Goal: Transaction & Acquisition: Purchase product/service

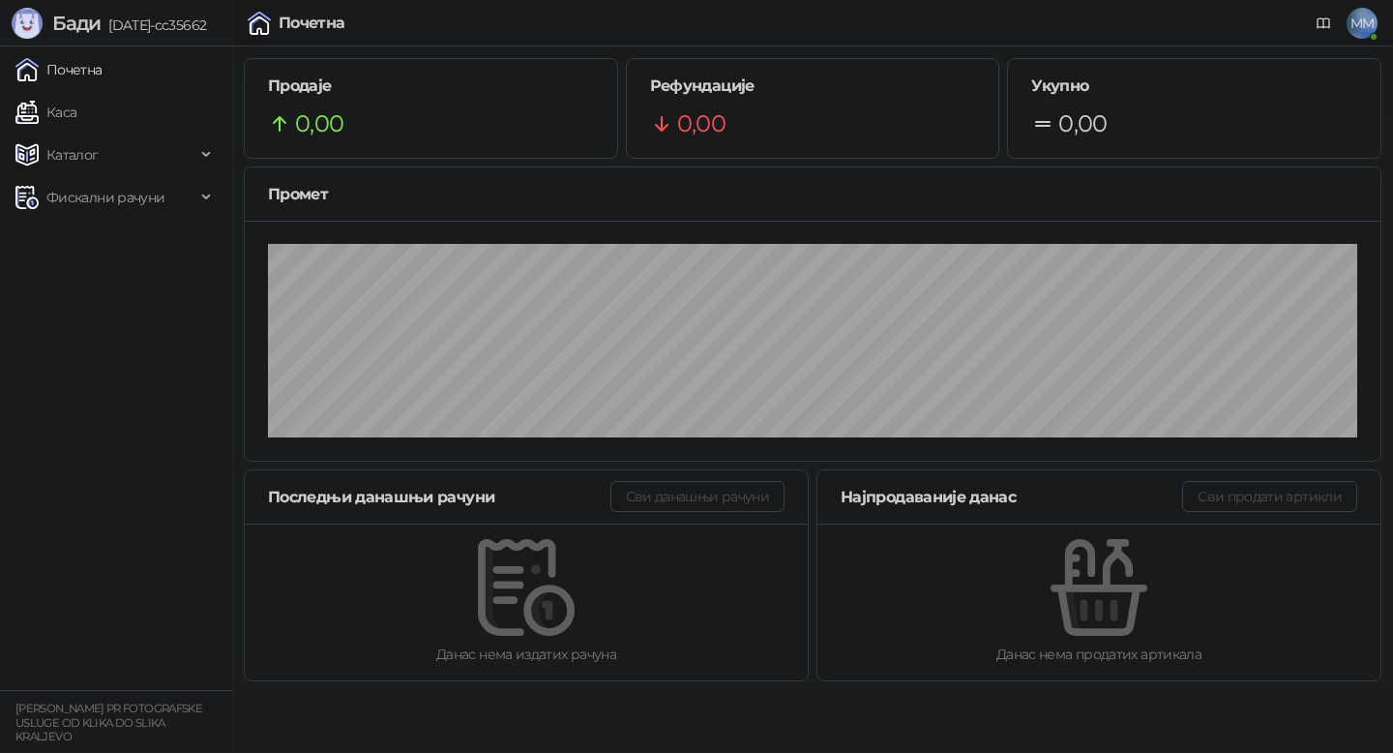
click at [116, 164] on span "Каталог" at bounding box center [105, 154] width 180 height 39
click at [76, 125] on link "Каса" at bounding box center [45, 112] width 61 height 39
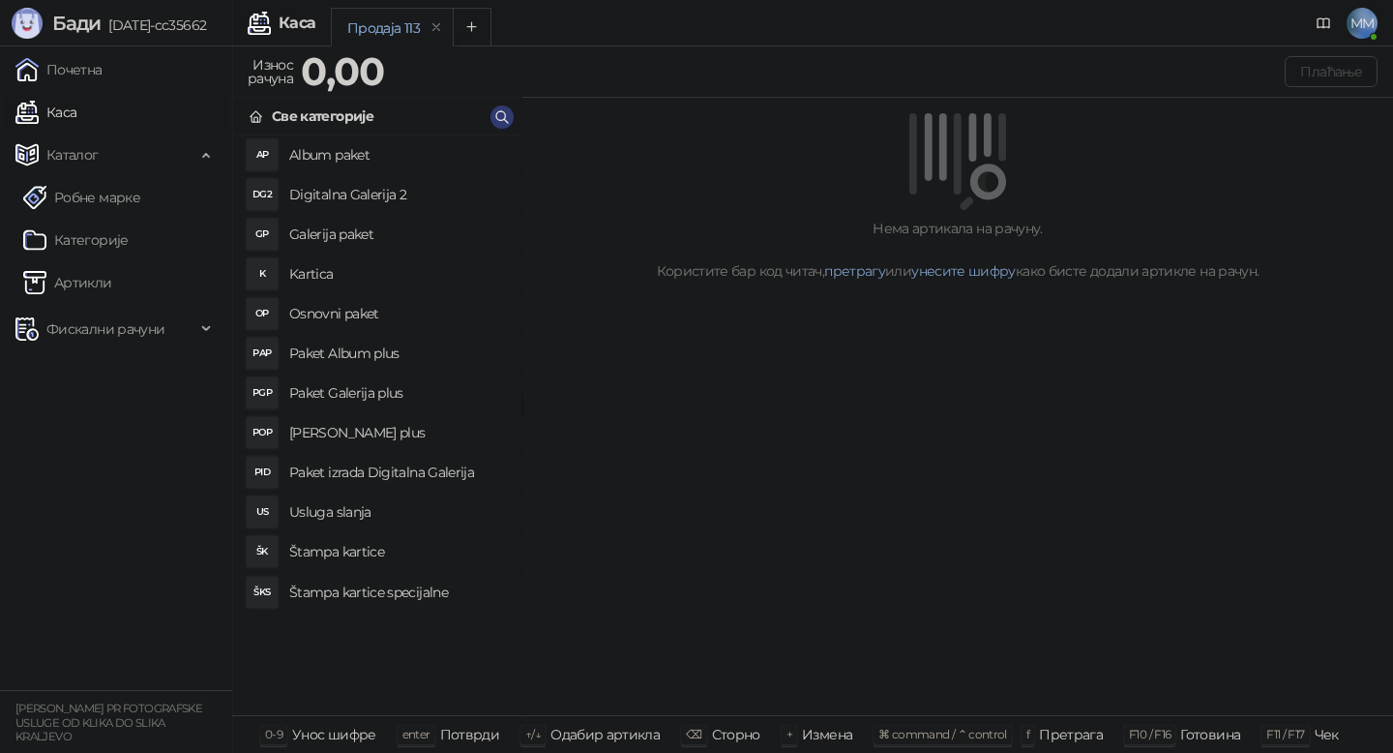
click at [369, 431] on h4 "[PERSON_NAME] plus" at bounding box center [397, 432] width 217 height 31
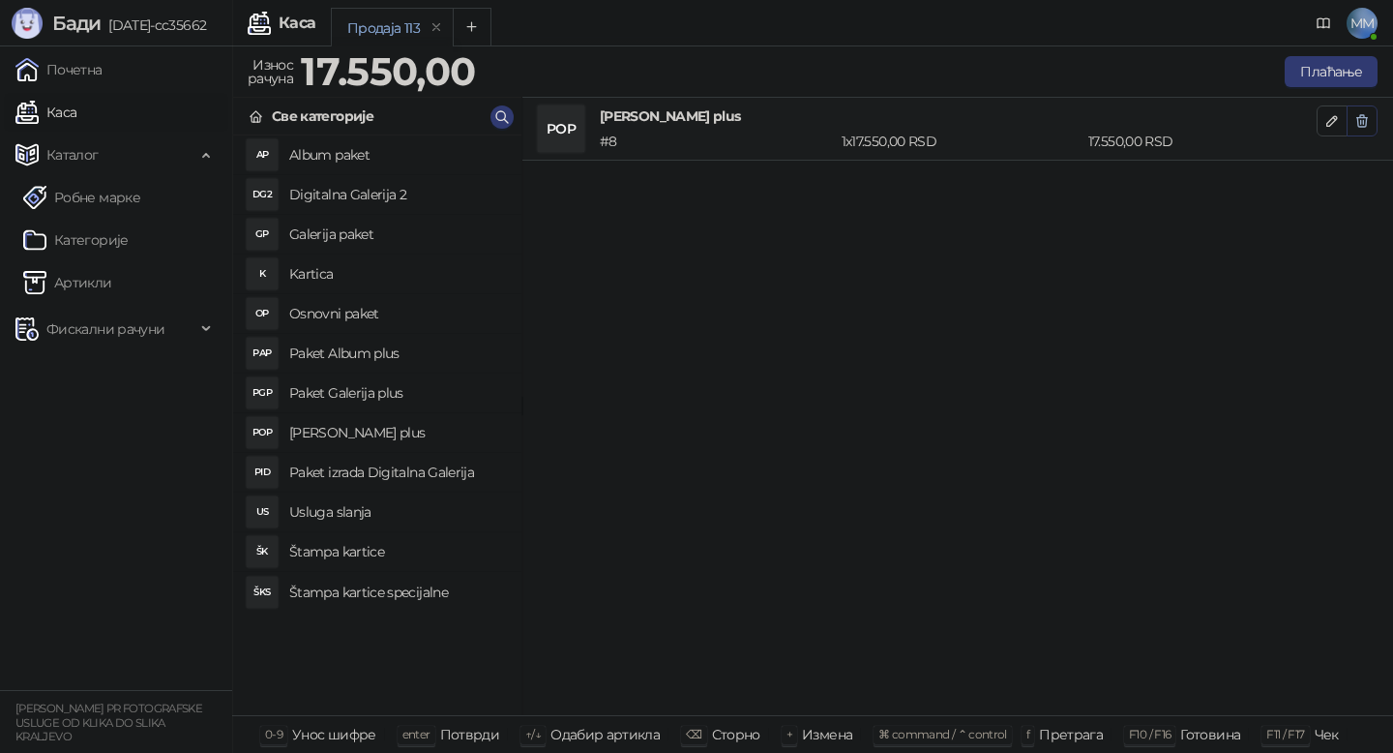
click at [1358, 118] on icon "button" at bounding box center [1363, 121] width 11 height 12
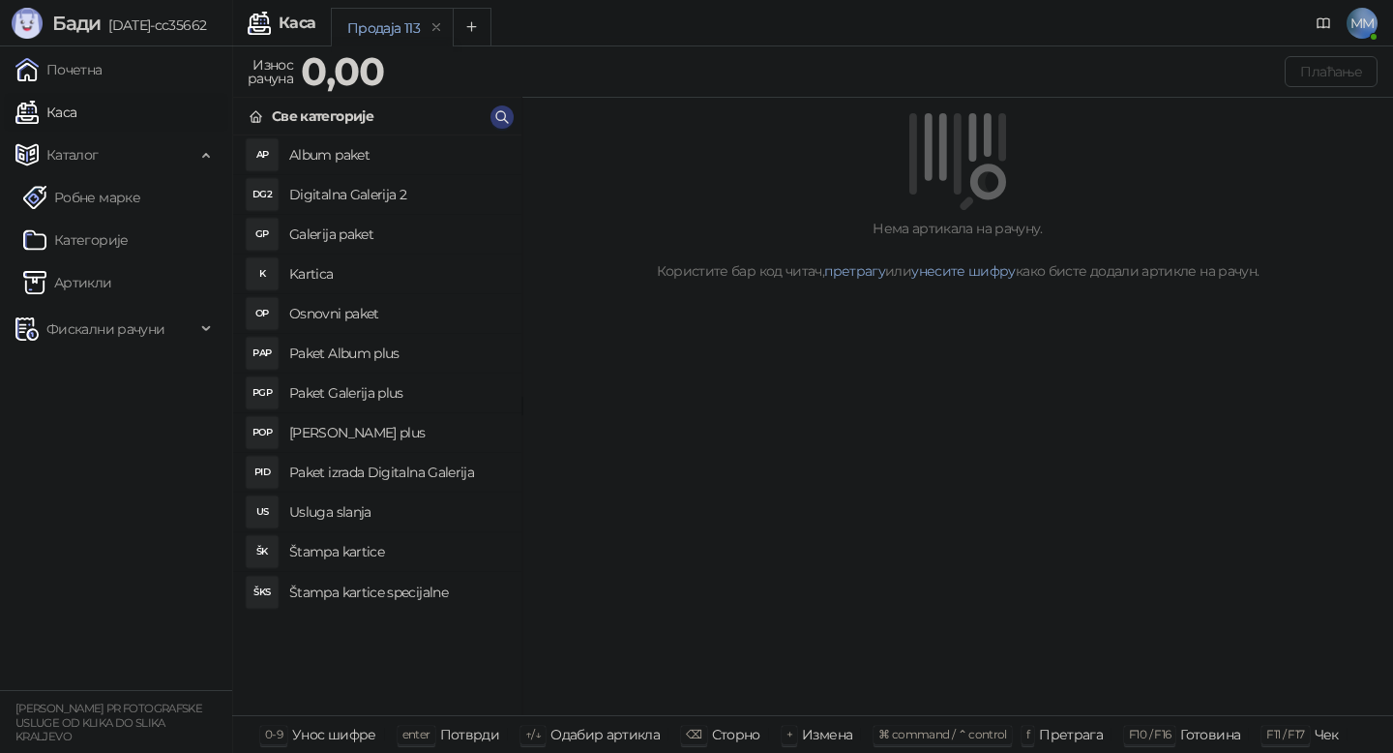
click at [324, 312] on h4 "Osnovni paket" at bounding box center [397, 313] width 217 height 31
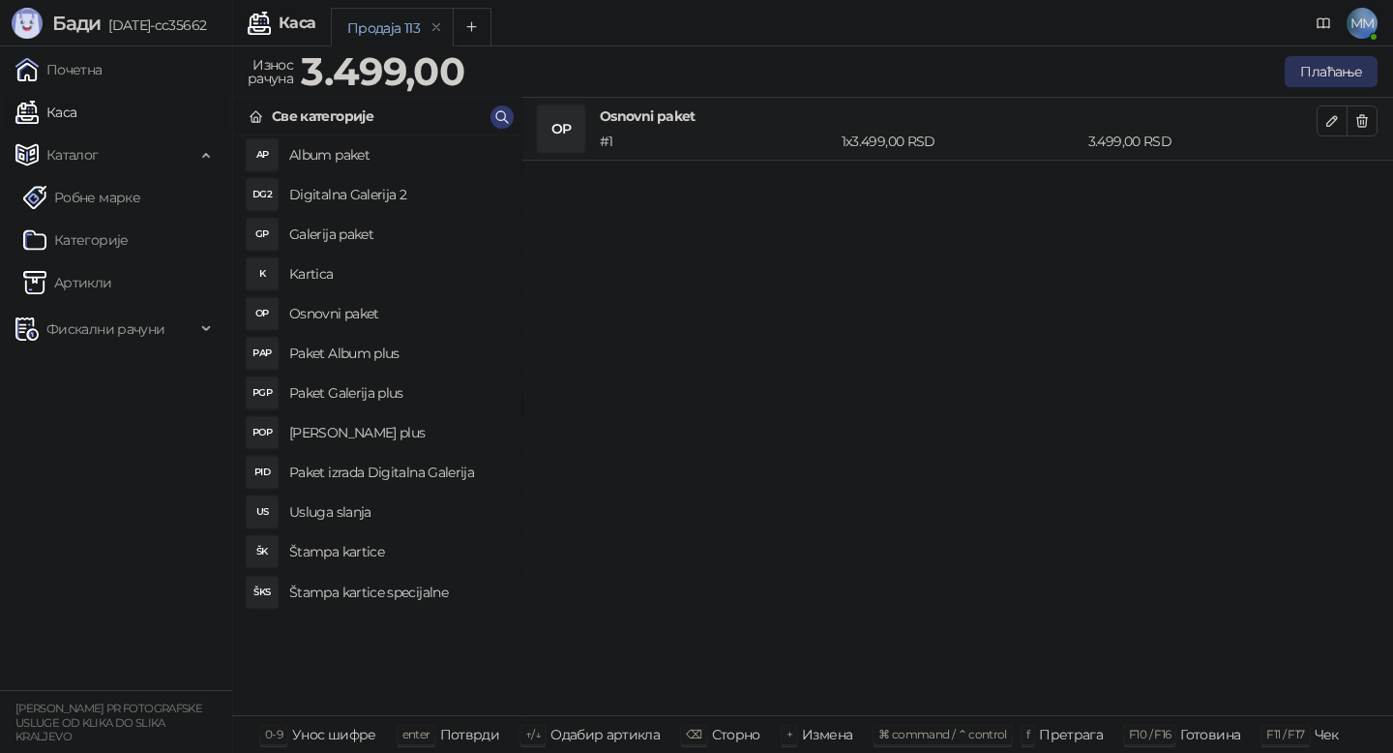
click at [1319, 66] on button "Плаћање" at bounding box center [1331, 71] width 93 height 31
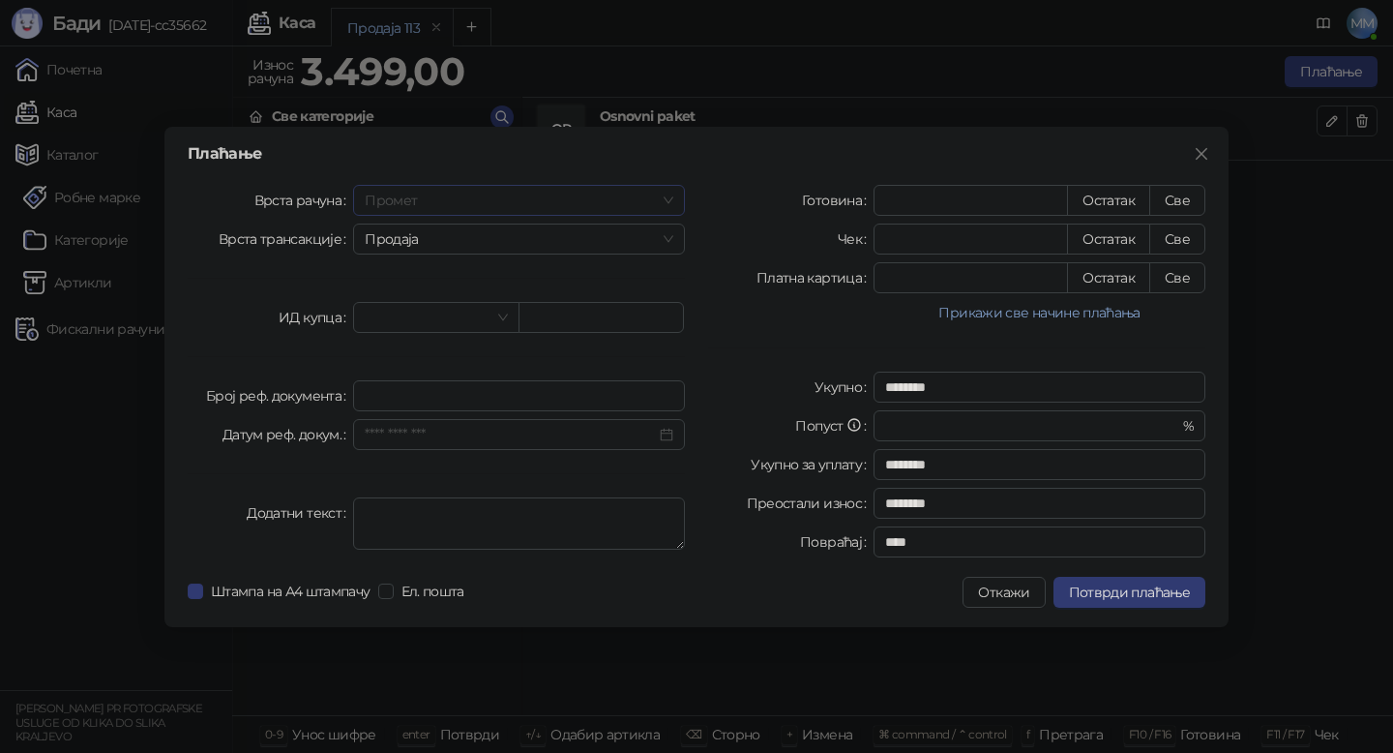
click at [524, 208] on span "Промет" at bounding box center [519, 200] width 309 height 29
click at [429, 323] on div "[PERSON_NAME]" at bounding box center [519, 331] width 301 height 21
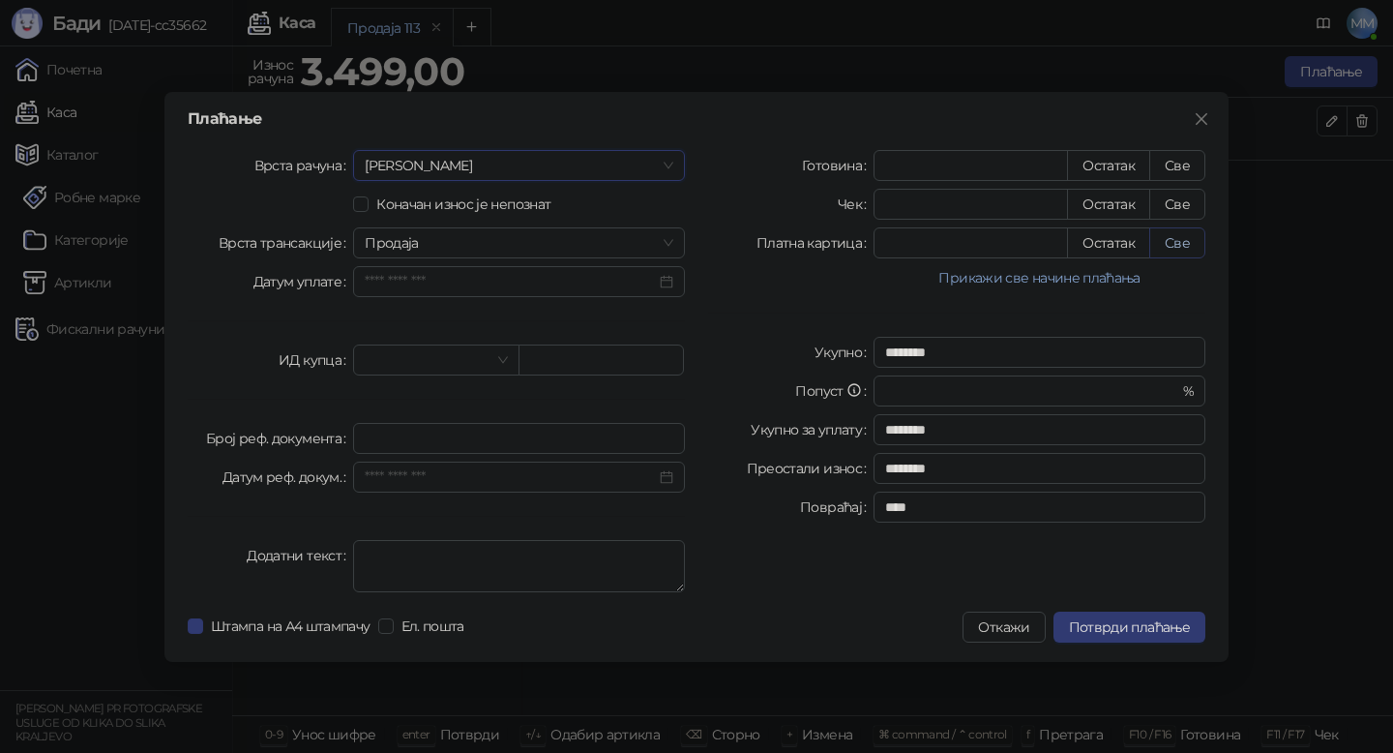
click at [1183, 246] on button "Све" at bounding box center [1178, 242] width 56 height 31
type input "****"
click at [1131, 623] on span "Потврди плаћање" at bounding box center [1129, 626] width 121 height 17
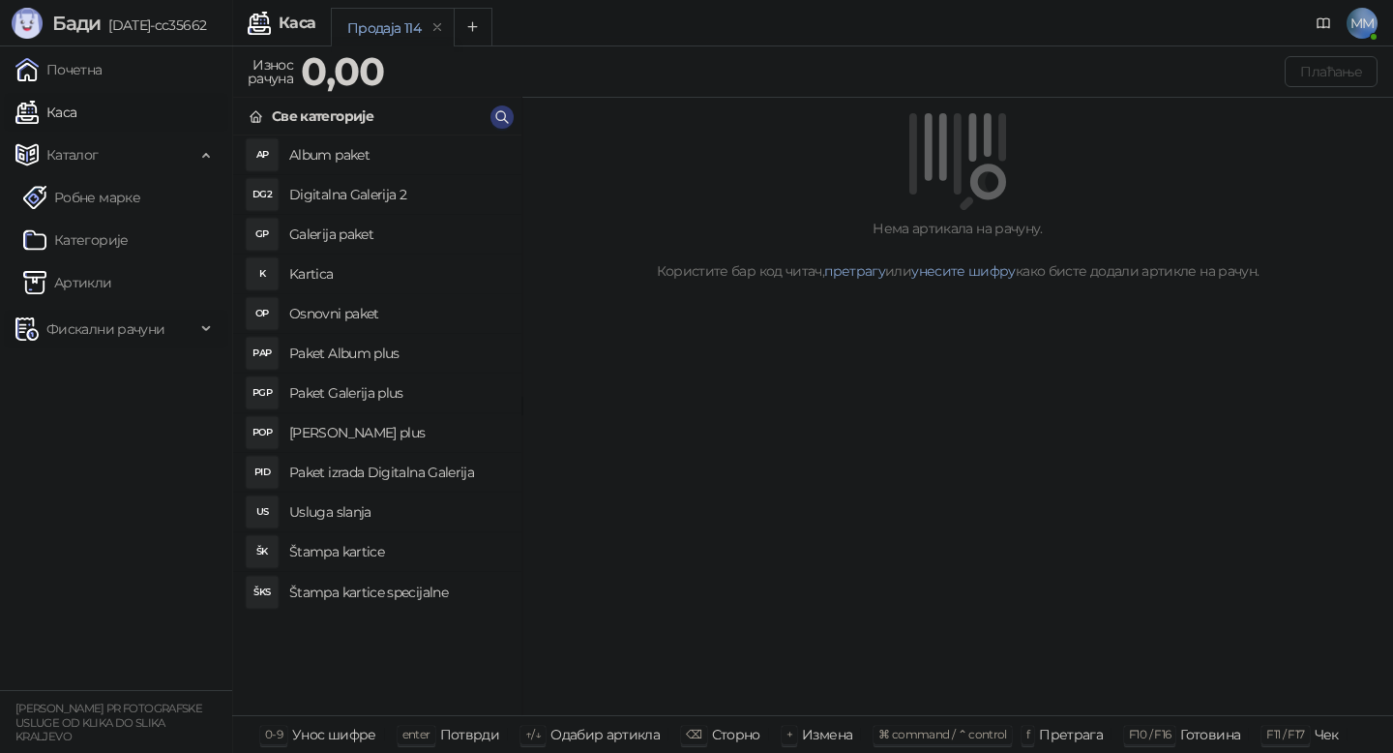
click at [85, 325] on span "Фискални рачуни" at bounding box center [105, 329] width 118 height 39
click at [100, 379] on link "Издати рачуни" at bounding box center [88, 371] width 130 height 39
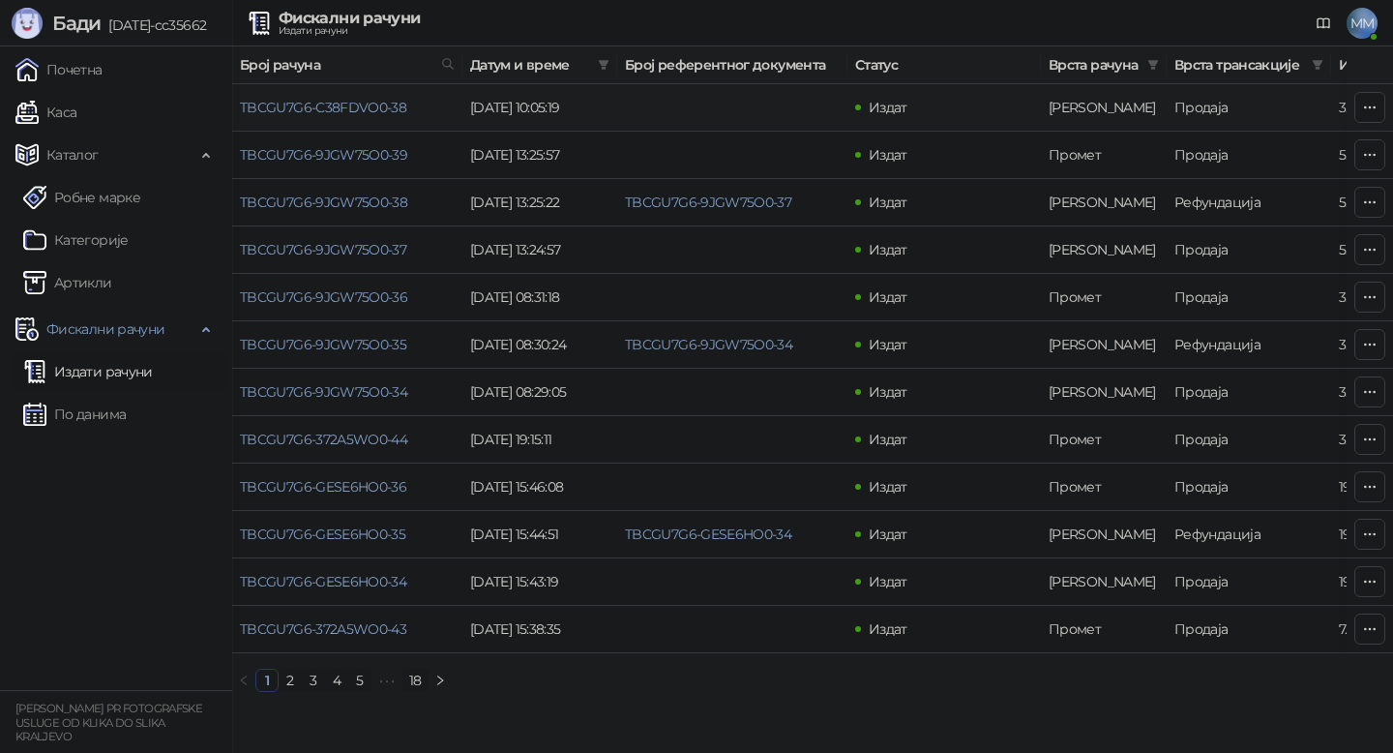
scroll to position [0, 581]
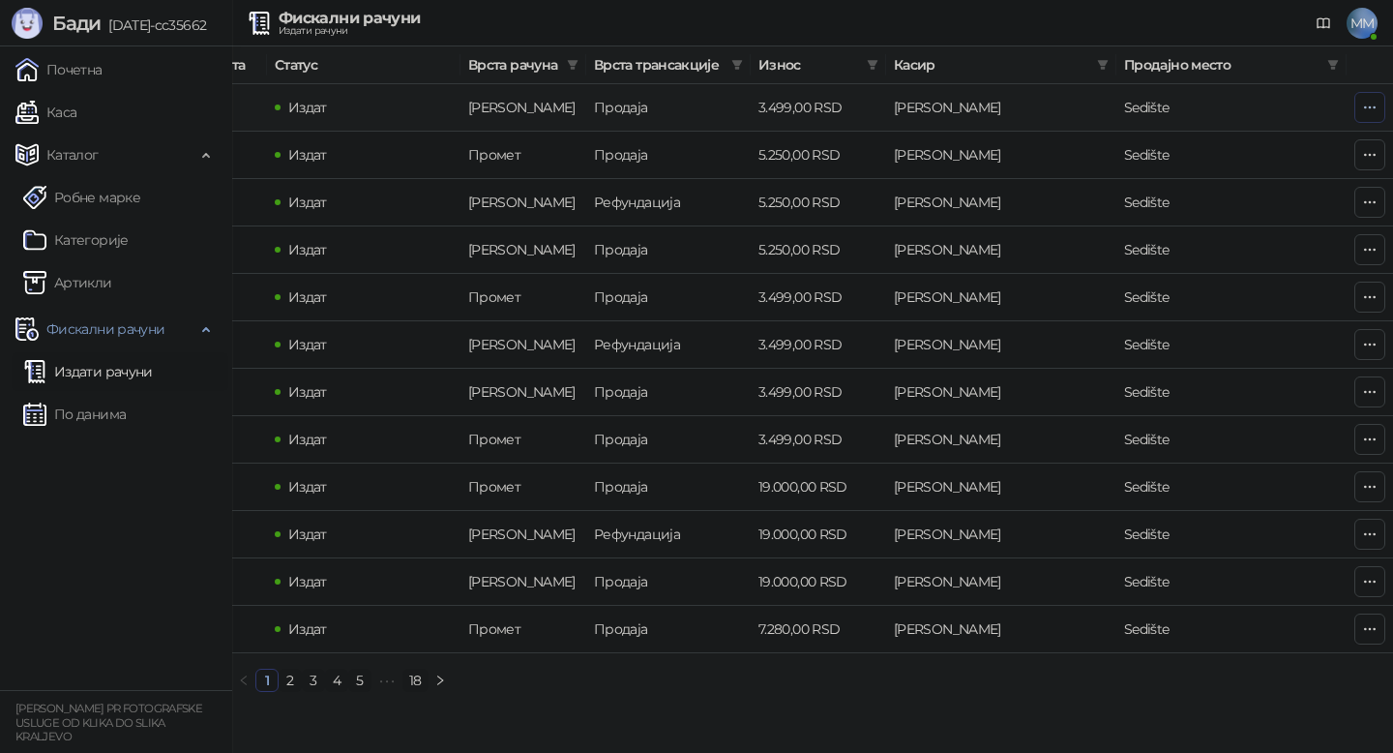
click at [1366, 111] on icon "button" at bounding box center [1369, 107] width 15 height 15
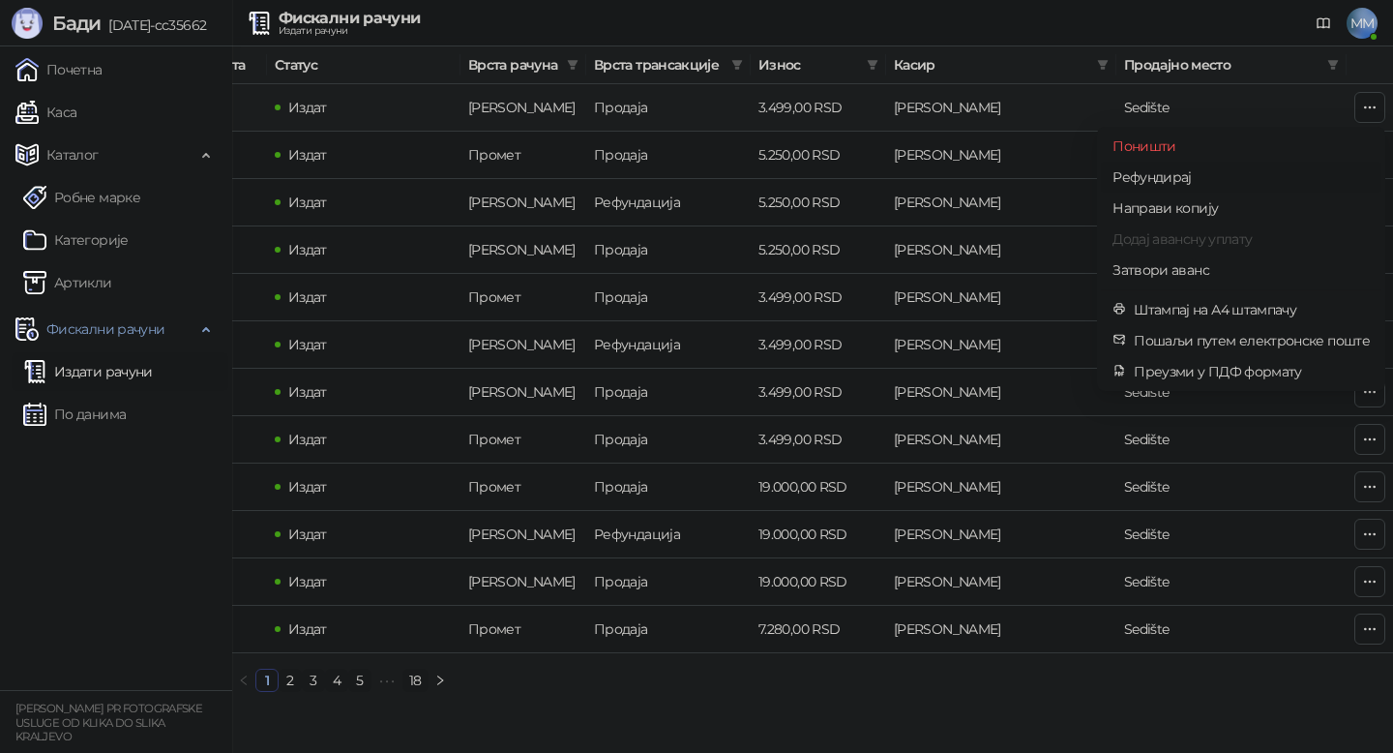
click at [1154, 174] on span "Рефундирај" at bounding box center [1241, 176] width 257 height 21
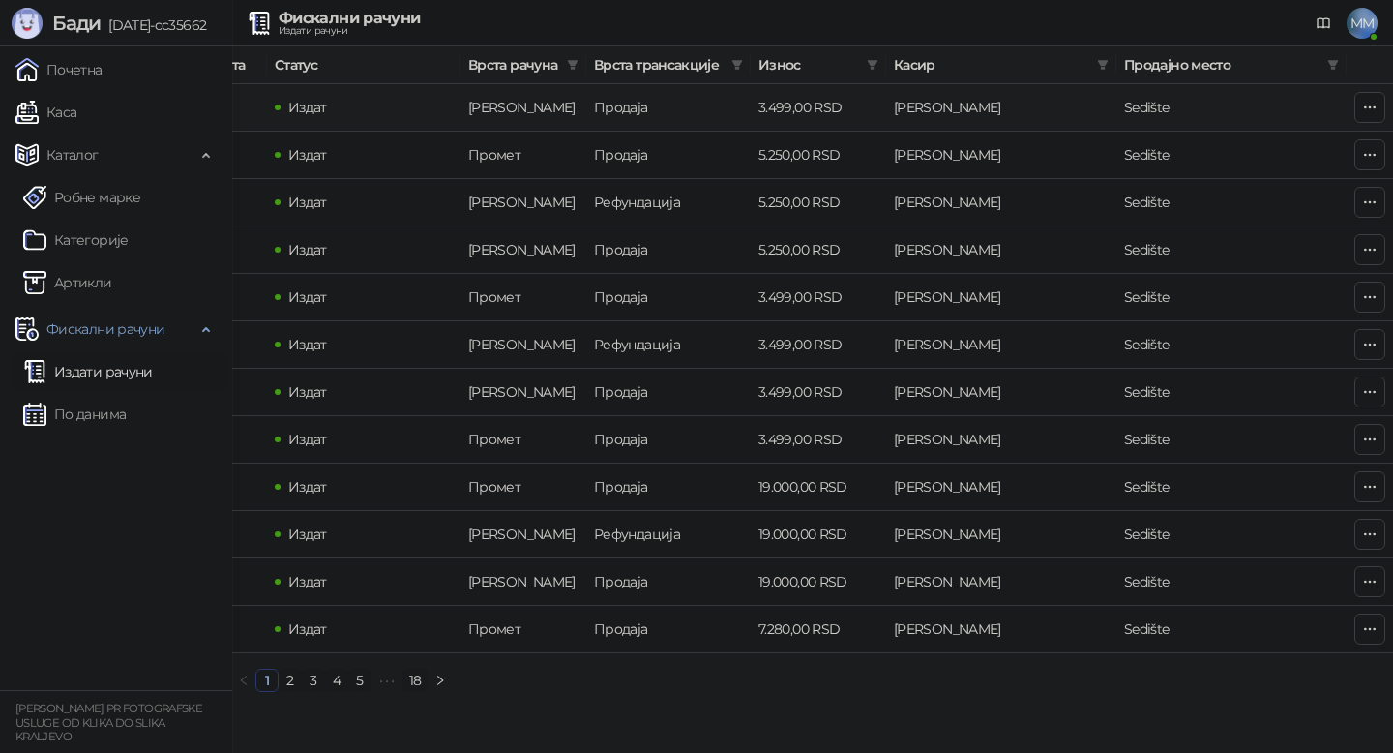
type input "**********"
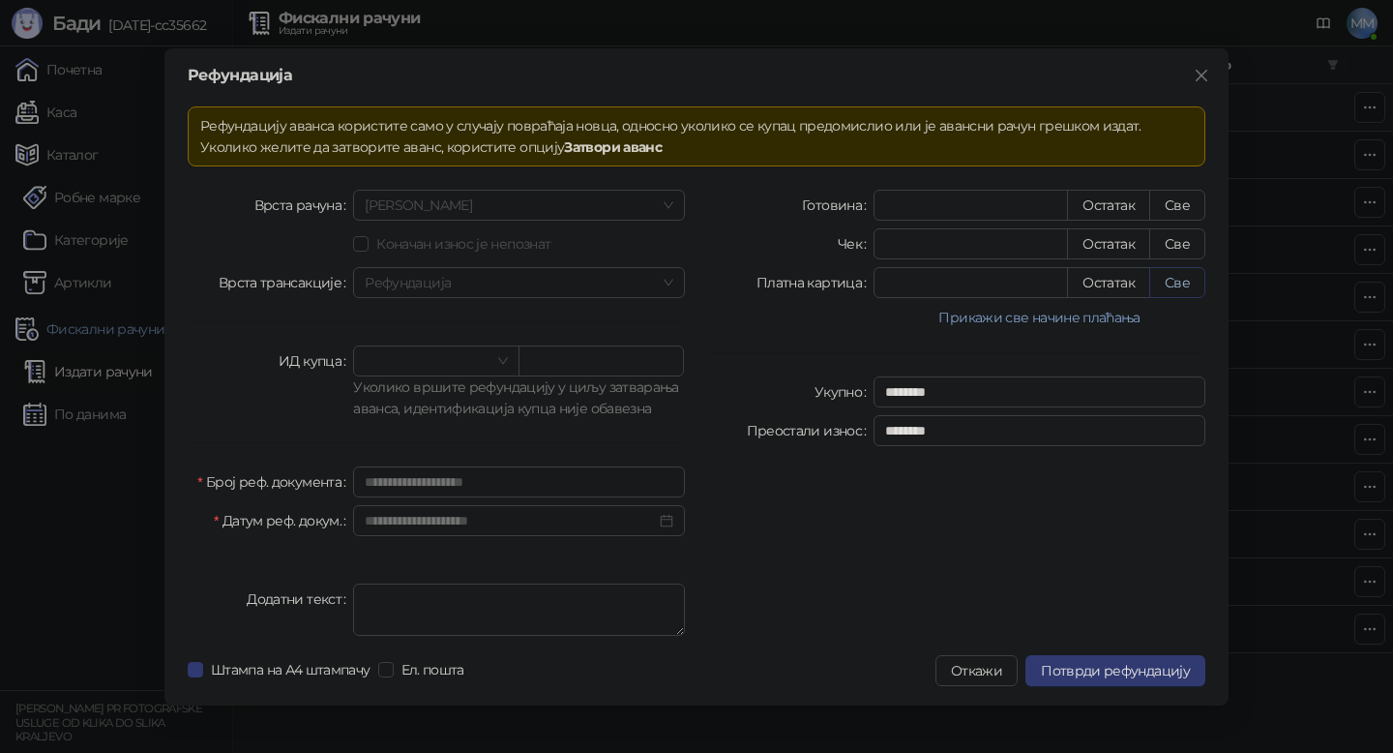
click at [1182, 283] on button "Све" at bounding box center [1178, 282] width 56 height 31
type input "****"
click at [1196, 674] on button "Потврди рефундацију" at bounding box center [1116, 670] width 180 height 31
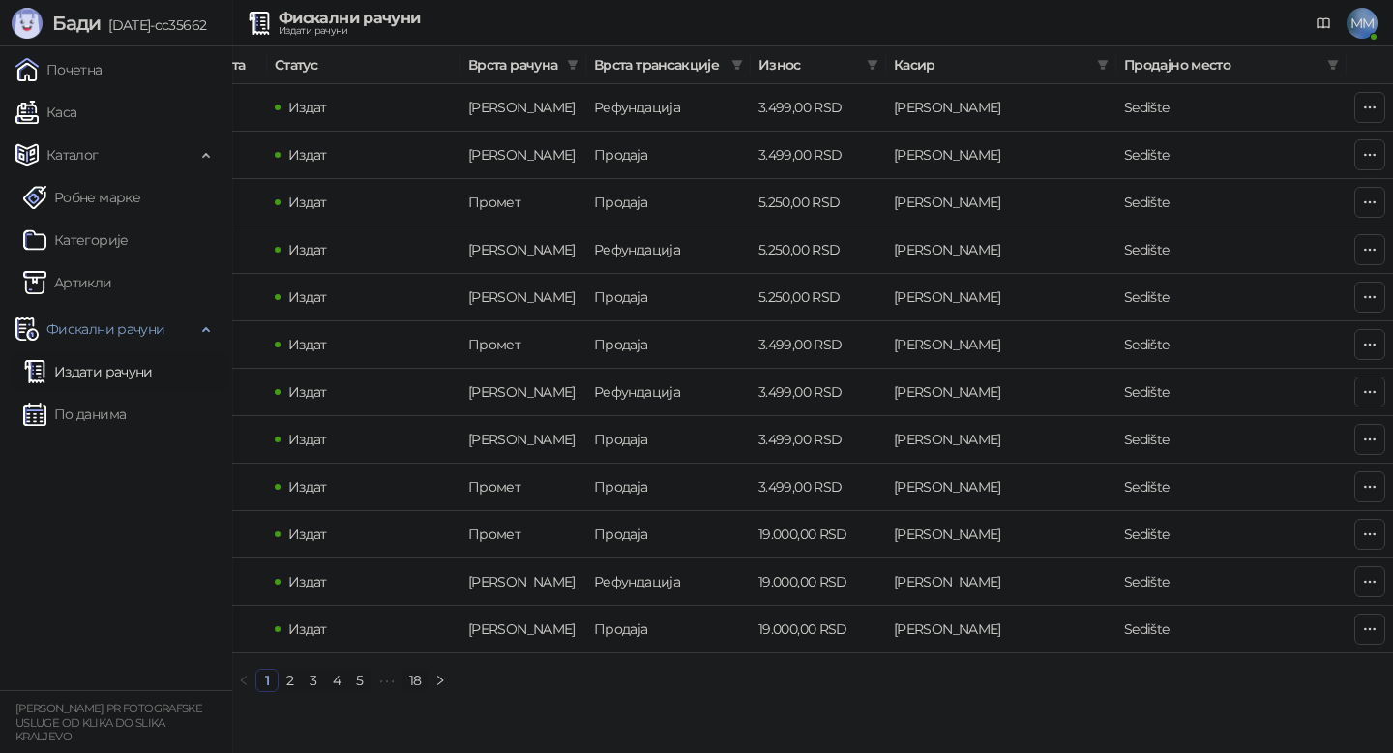
click at [111, 369] on link "Издати рачуни" at bounding box center [88, 371] width 130 height 39
click at [71, 118] on link "Каса" at bounding box center [45, 112] width 61 height 39
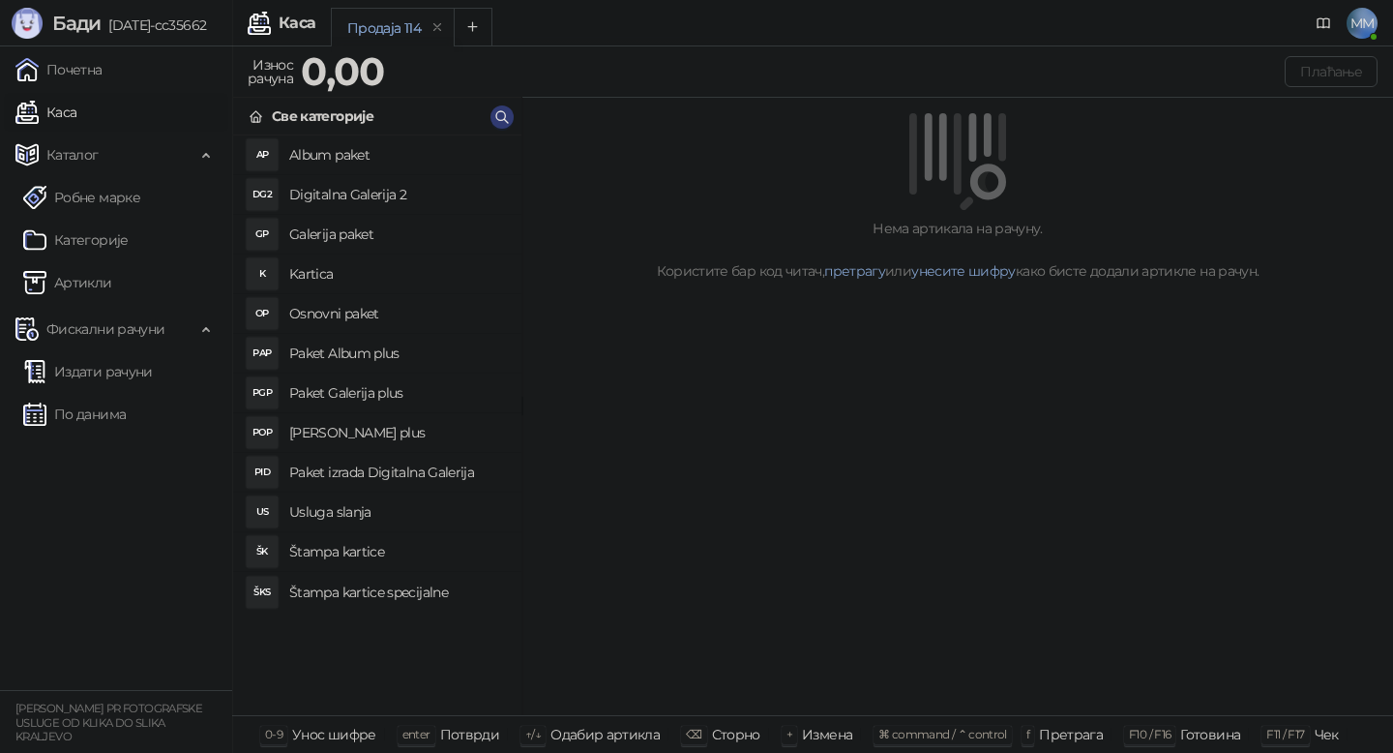
click at [344, 312] on h4 "Osnovni paket" at bounding box center [397, 313] width 217 height 31
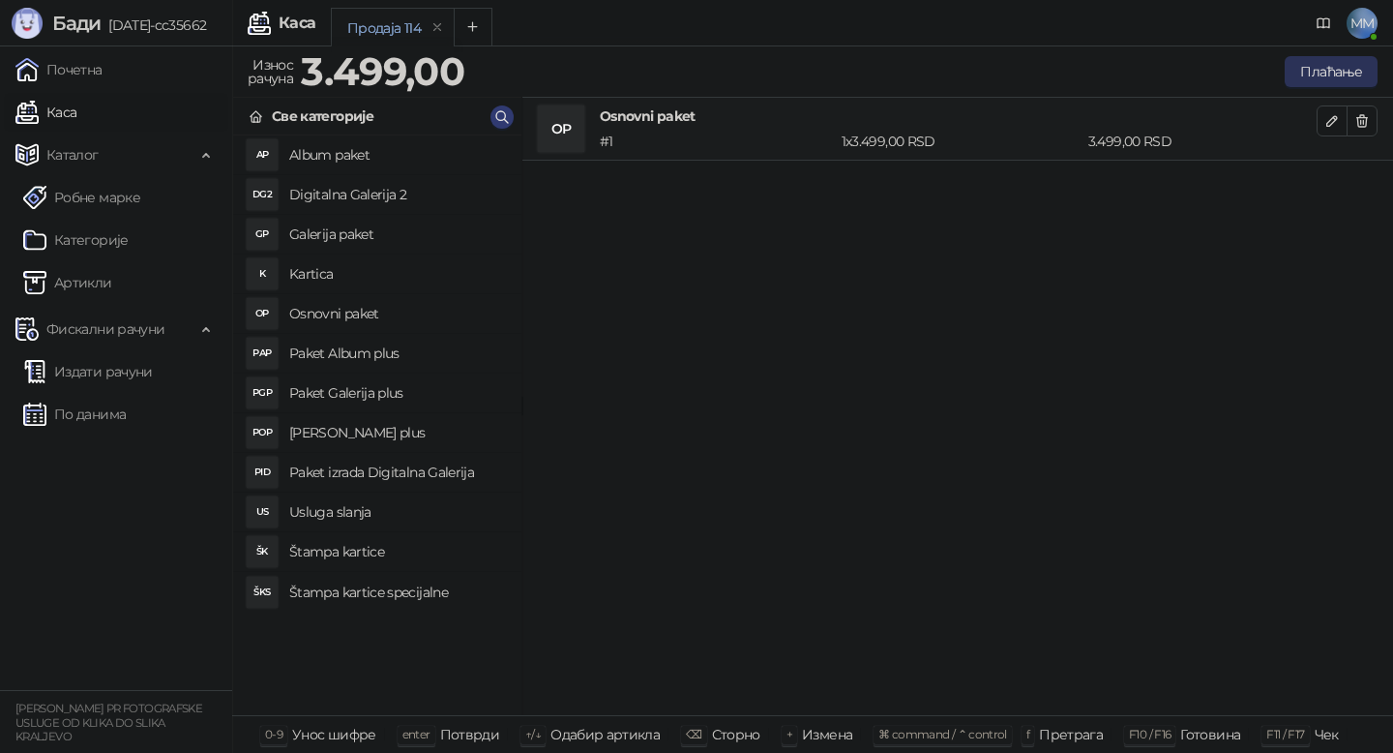
click at [1316, 80] on button "Плаћање" at bounding box center [1331, 71] width 93 height 31
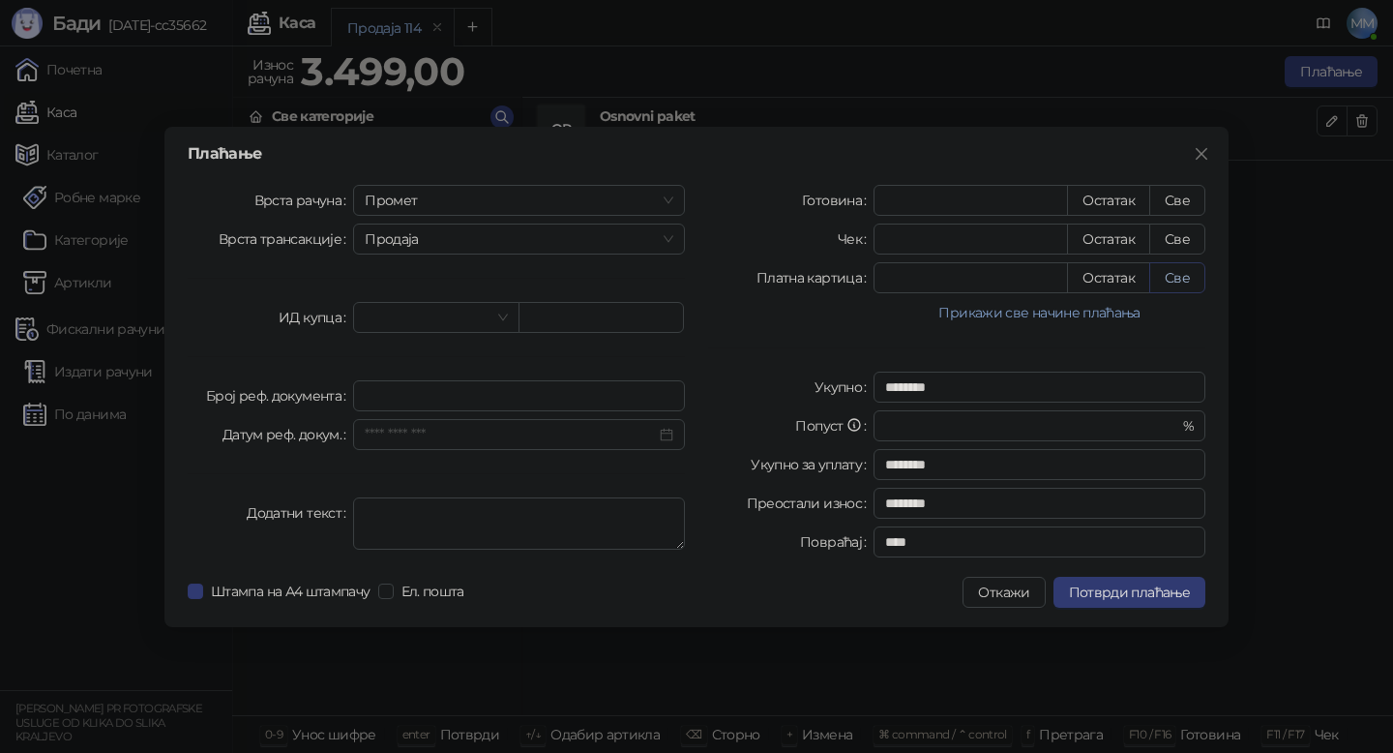
click at [1196, 278] on button "Све" at bounding box center [1178, 277] width 56 height 31
type input "****"
click at [1125, 588] on span "Потврди плаћање" at bounding box center [1129, 592] width 121 height 17
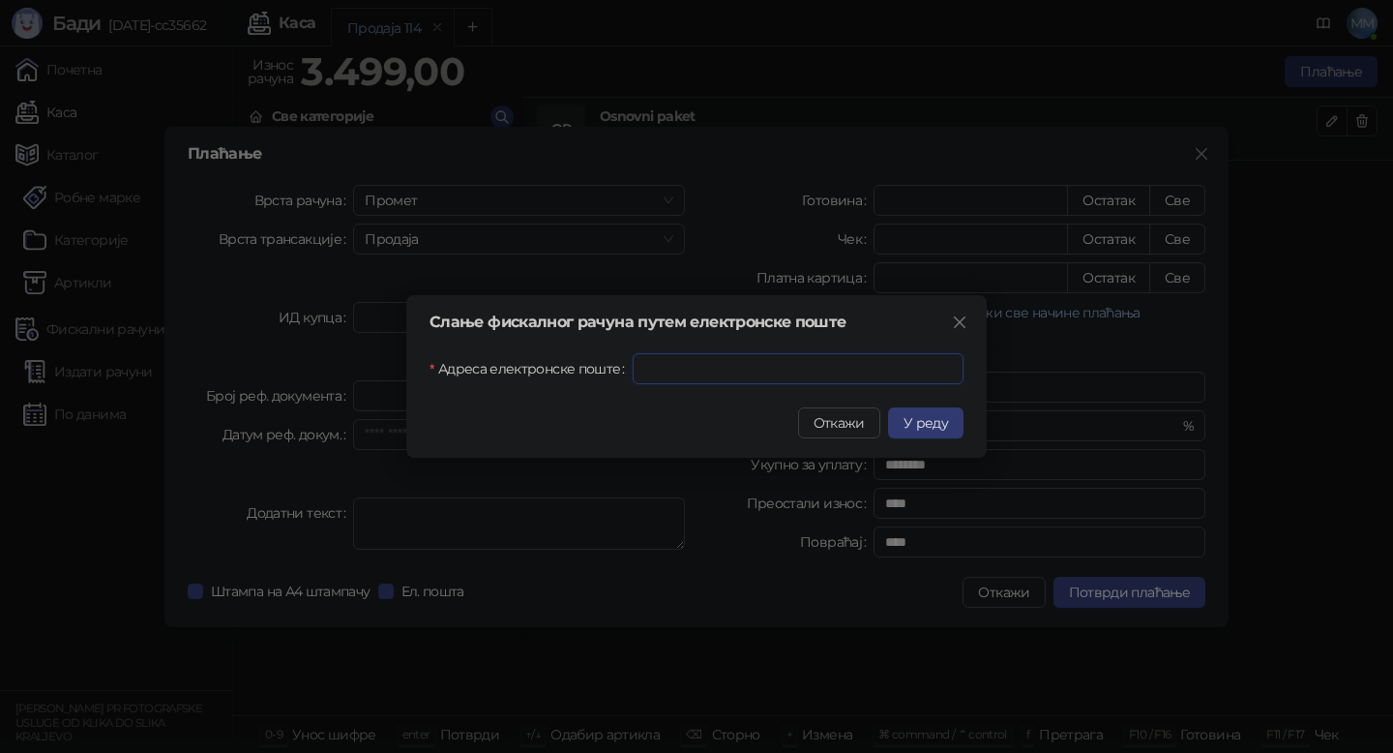
click at [701, 370] on input "Адреса електронске поште" at bounding box center [798, 368] width 331 height 31
paste input "**********"
type input "**********"
click at [929, 413] on button "У реду" at bounding box center [925, 422] width 75 height 31
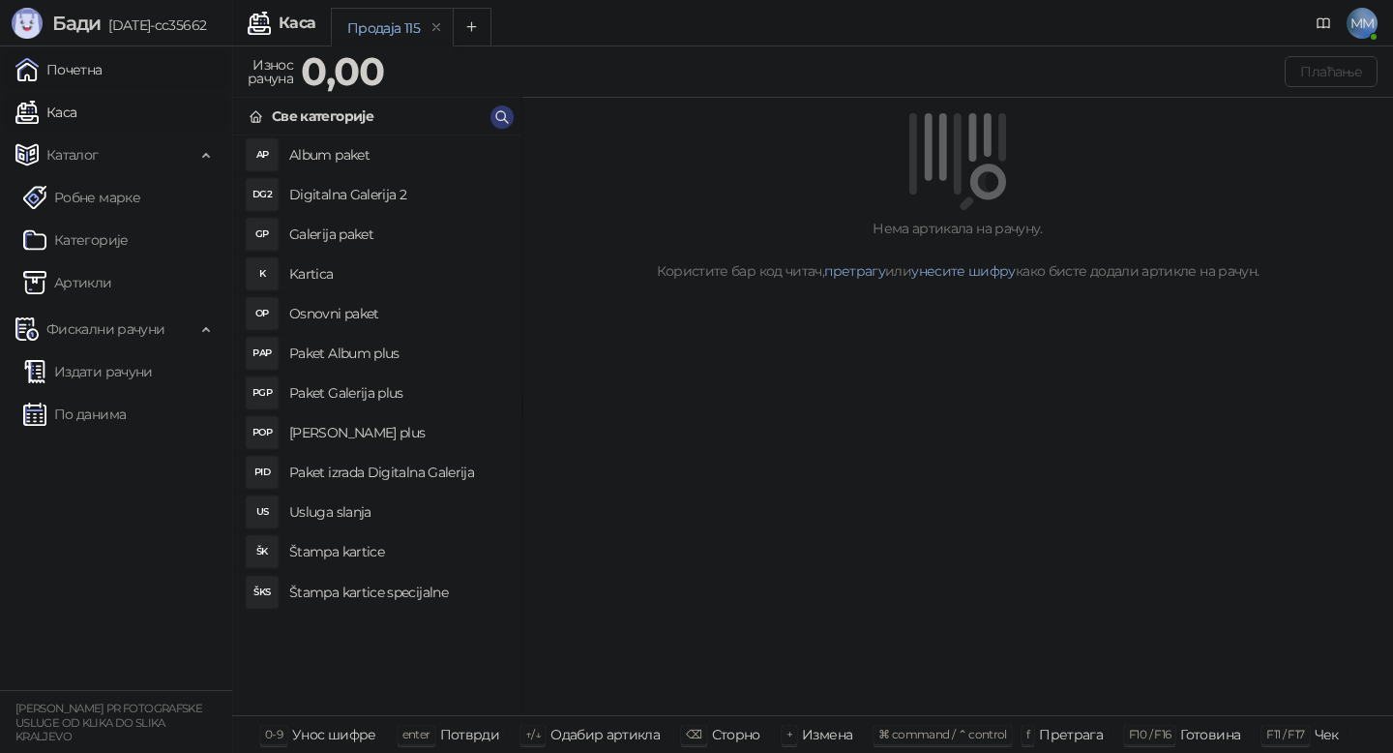
click at [68, 75] on link "Почетна" at bounding box center [58, 69] width 87 height 39
